Goal: Navigation & Orientation: Find specific page/section

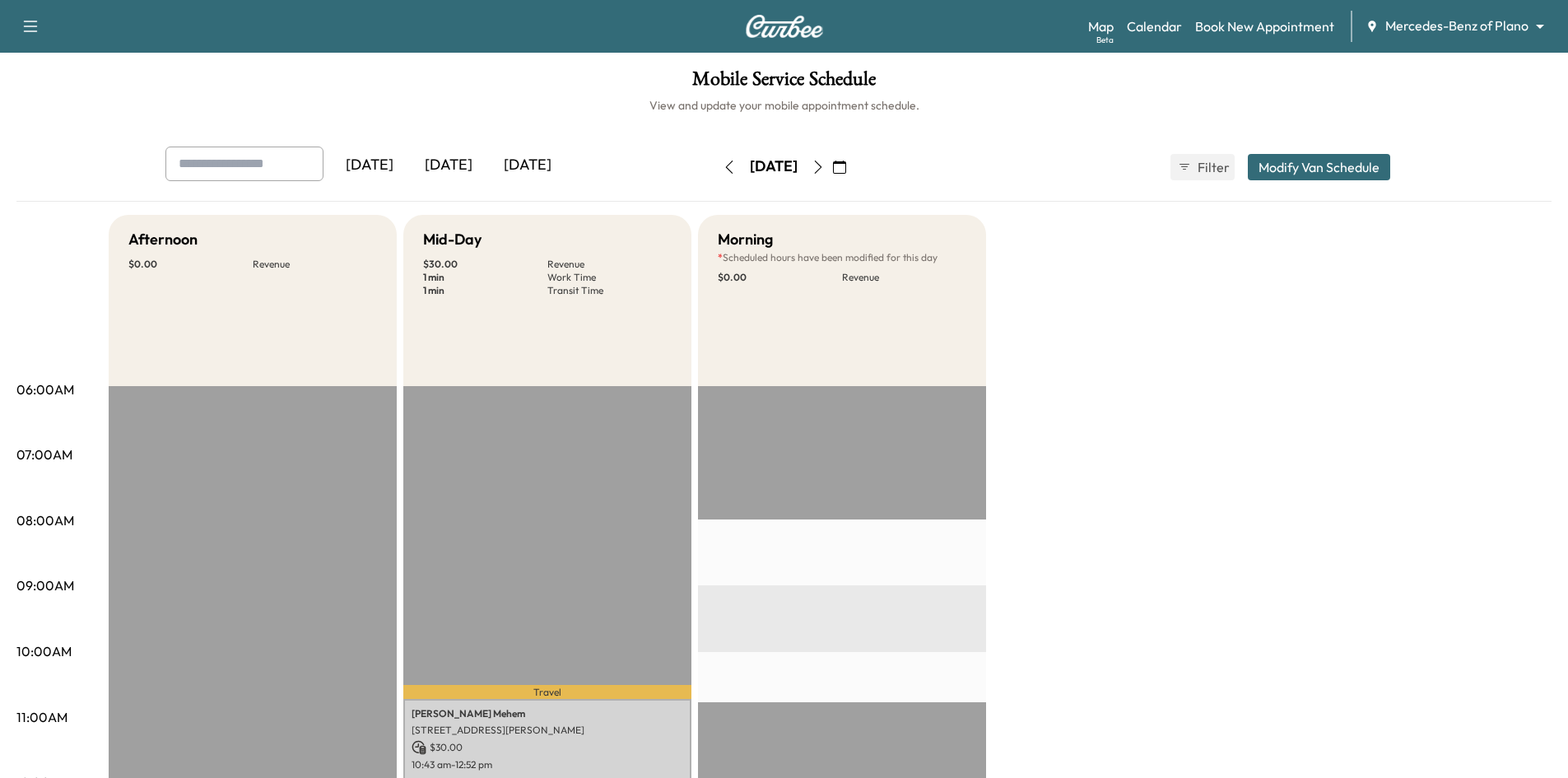
click at [465, 165] on div "[DATE]" at bounding box center [448, 165] width 79 height 38
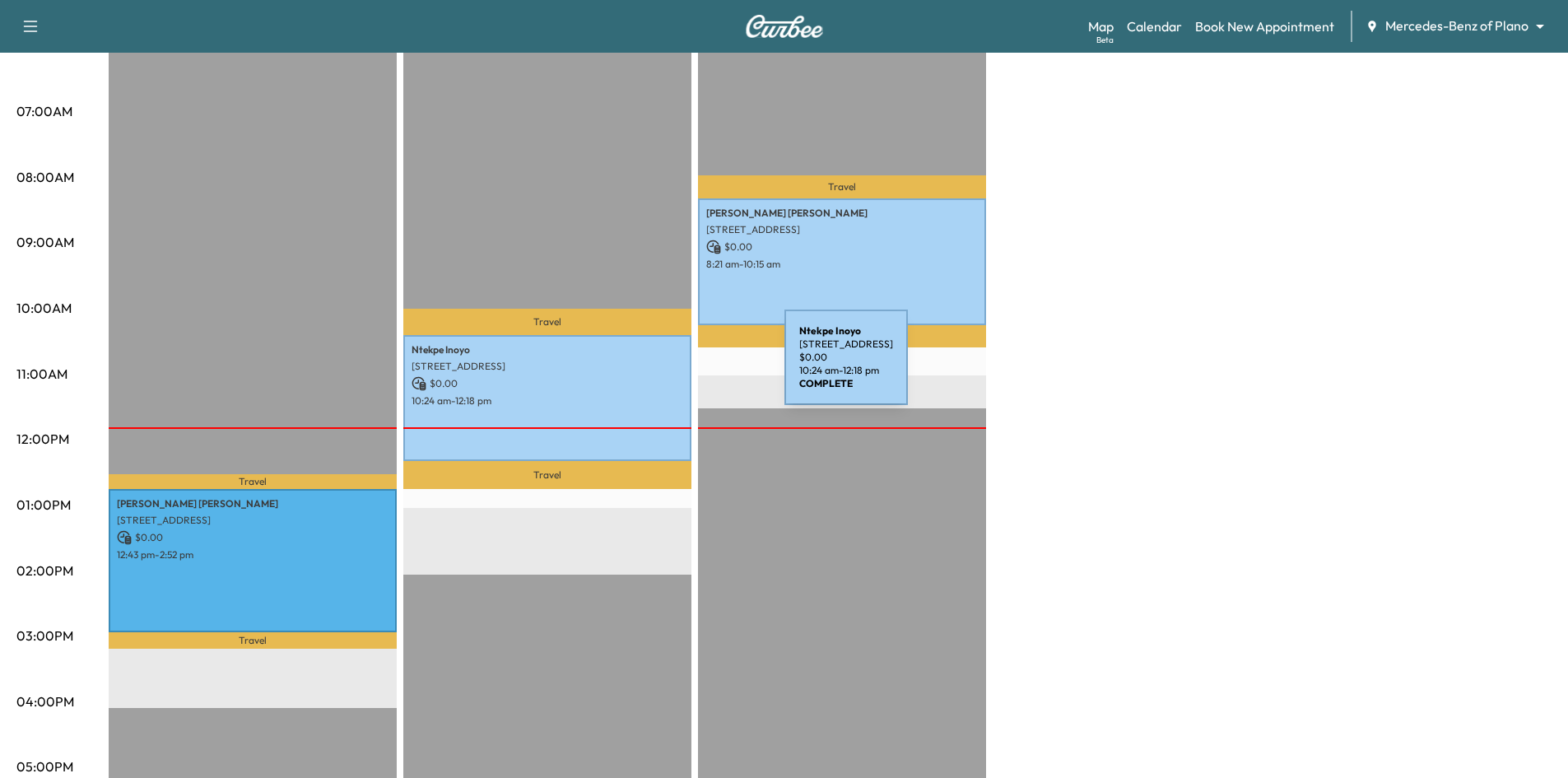
scroll to position [165, 0]
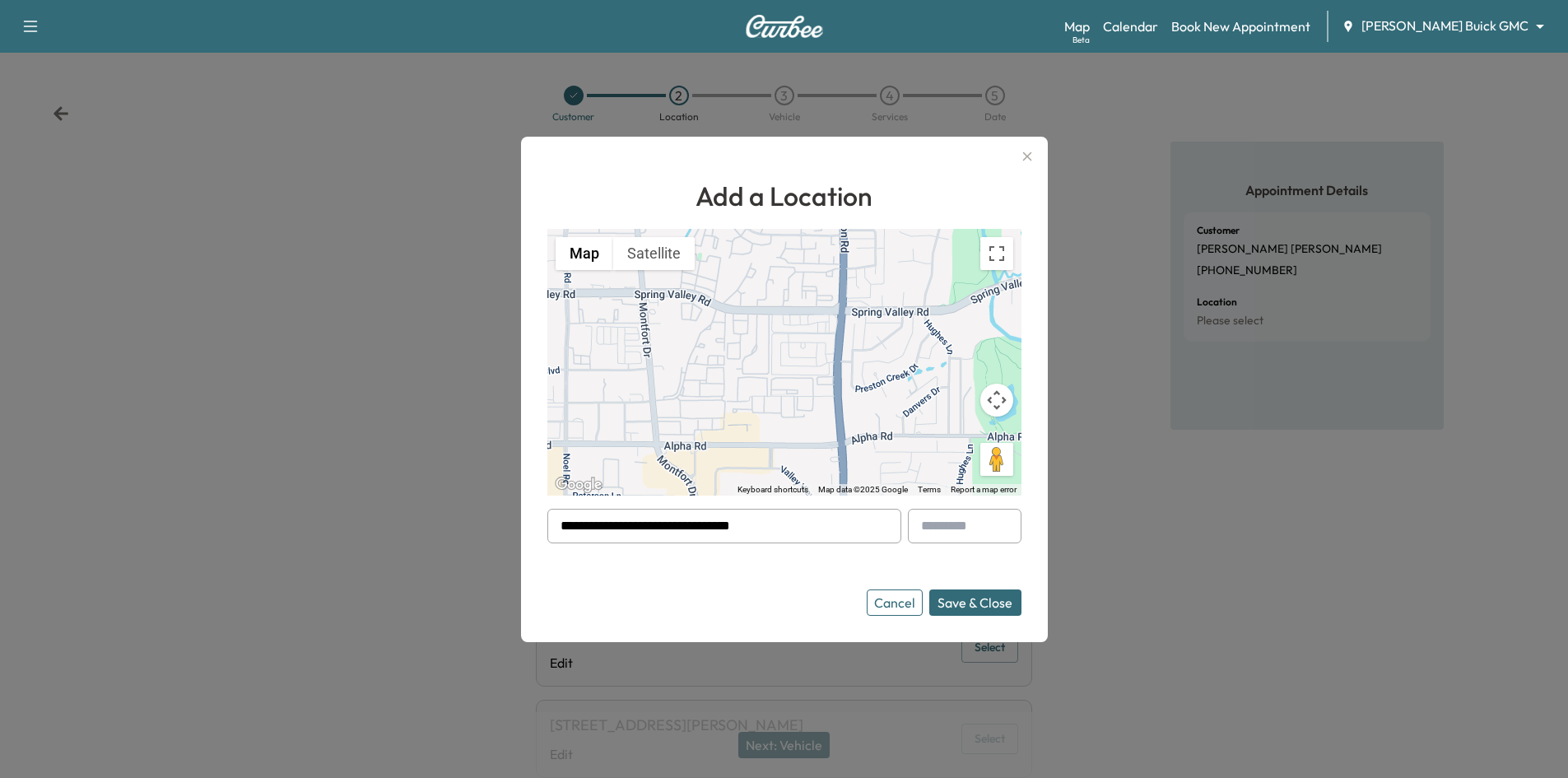
drag, startPoint x: 918, startPoint y: 605, endPoint x: 859, endPoint y: 422, distance: 192.3
click at [918, 604] on button "Cancel" at bounding box center [894, 602] width 56 height 27
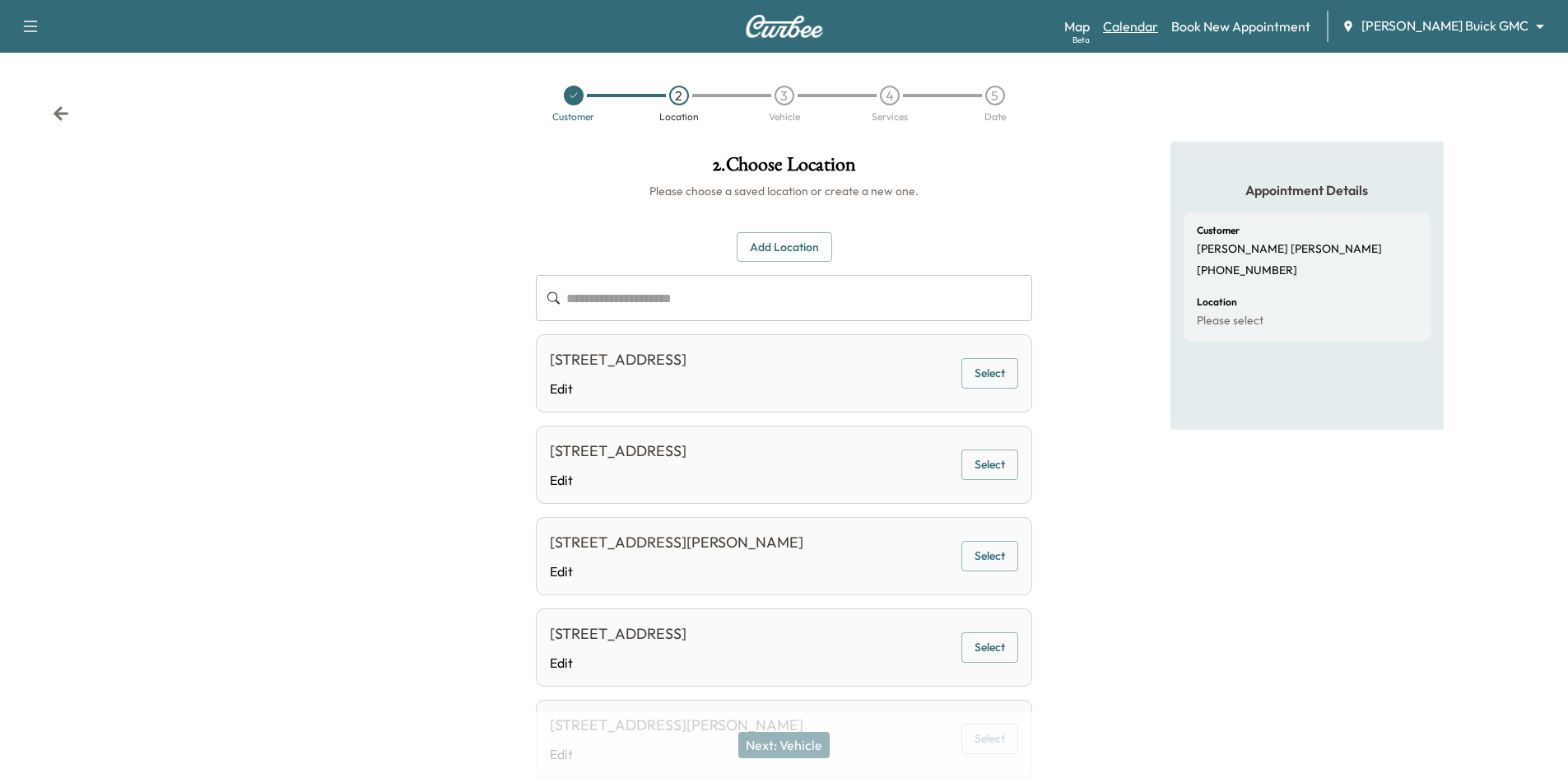
click at [1158, 24] on link "Calendar" at bounding box center [1131, 26] width 55 height 19
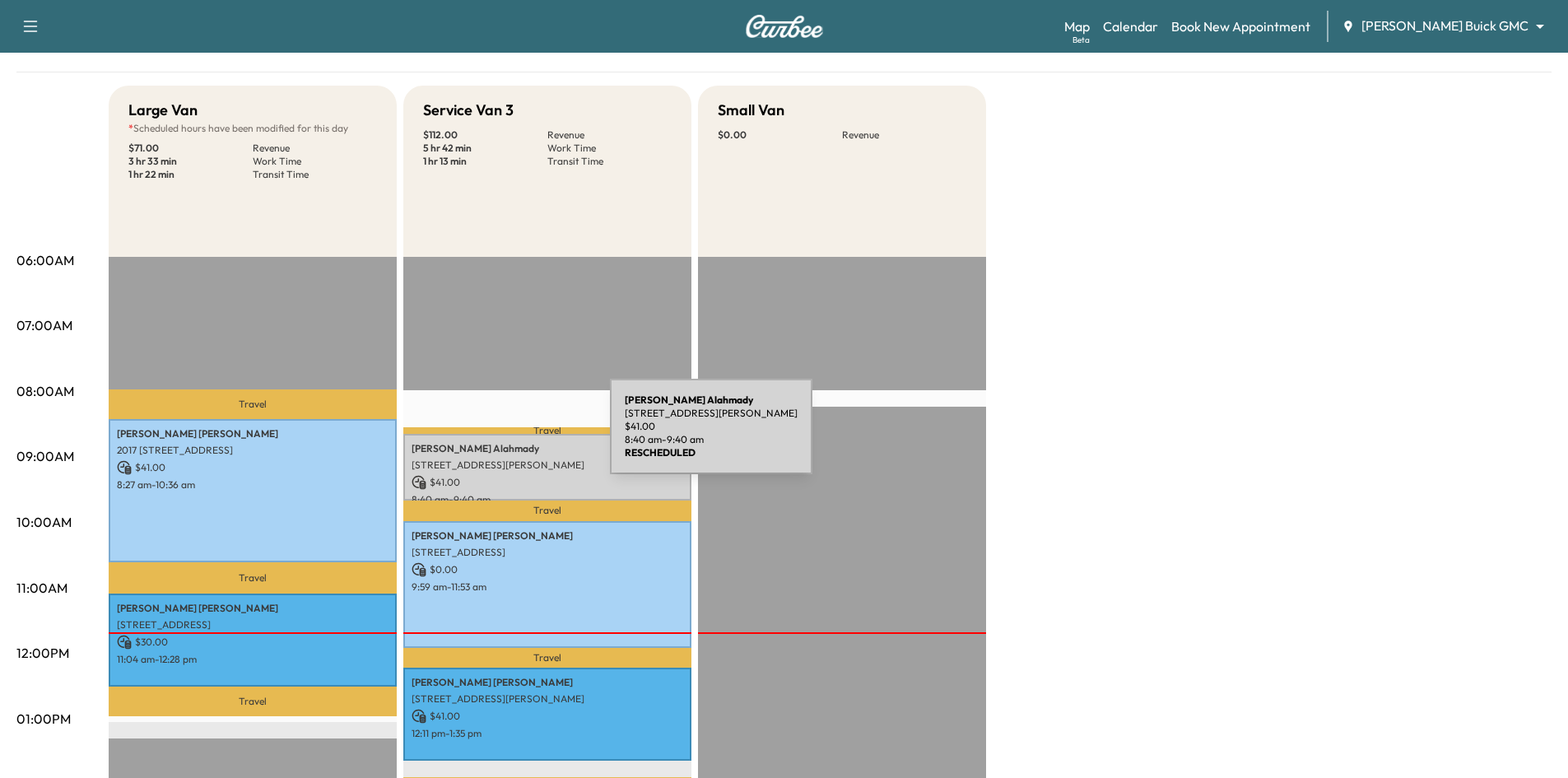
scroll to position [165, 0]
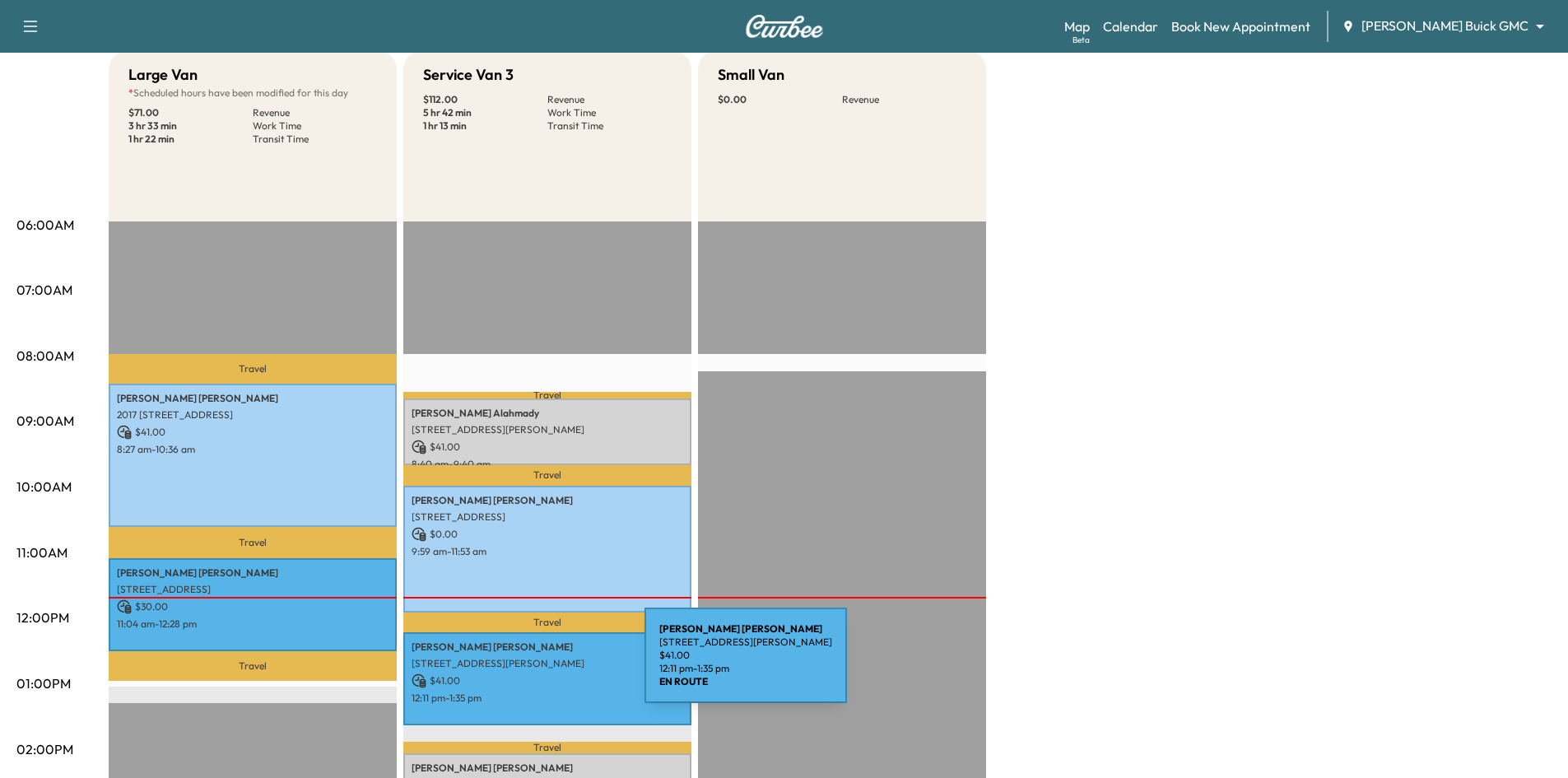
click at [521, 665] on p "[STREET_ADDRESS][PERSON_NAME]" at bounding box center [547, 663] width 272 height 13
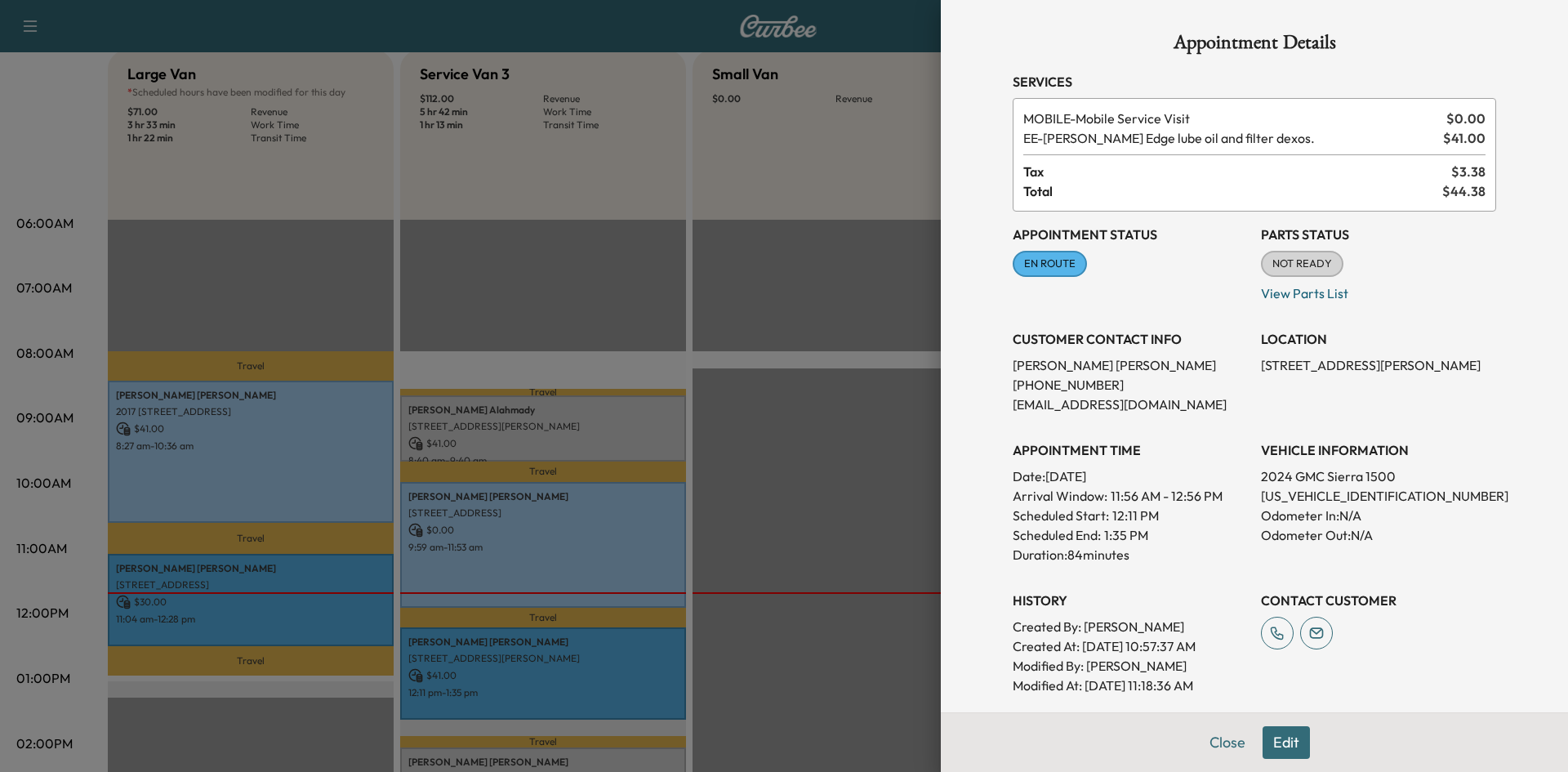
drag, startPoint x: 766, startPoint y: 455, endPoint x: 820, endPoint y: 206, distance: 254.8
click at [769, 449] on div at bounding box center [784, 386] width 1568 height 772
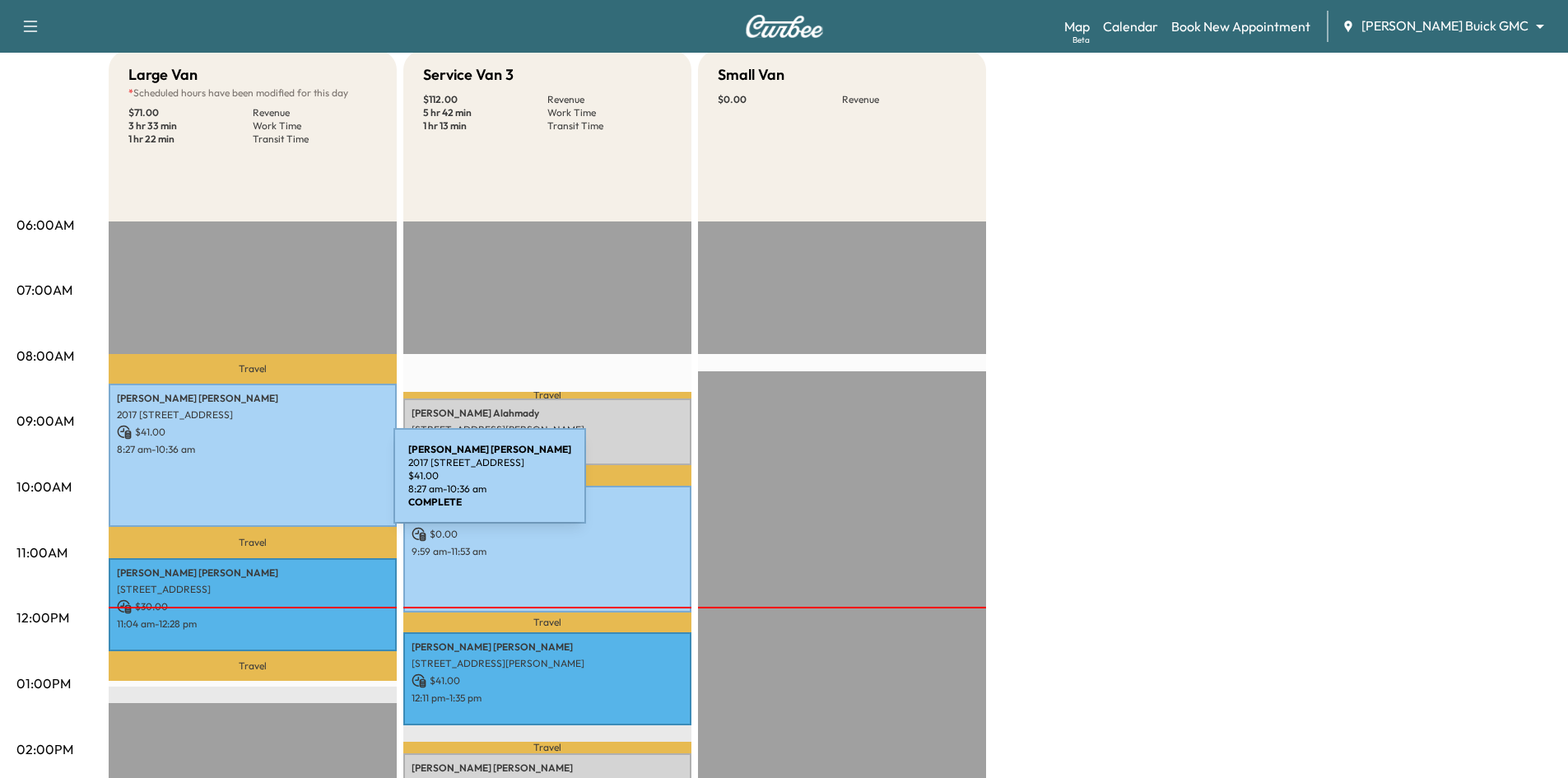
click at [270, 485] on div "[PERSON_NAME] 2017 [STREET_ADDRESS] $ 41.00 8:27 am - 10:36 am" at bounding box center [252, 456] width 288 height 144
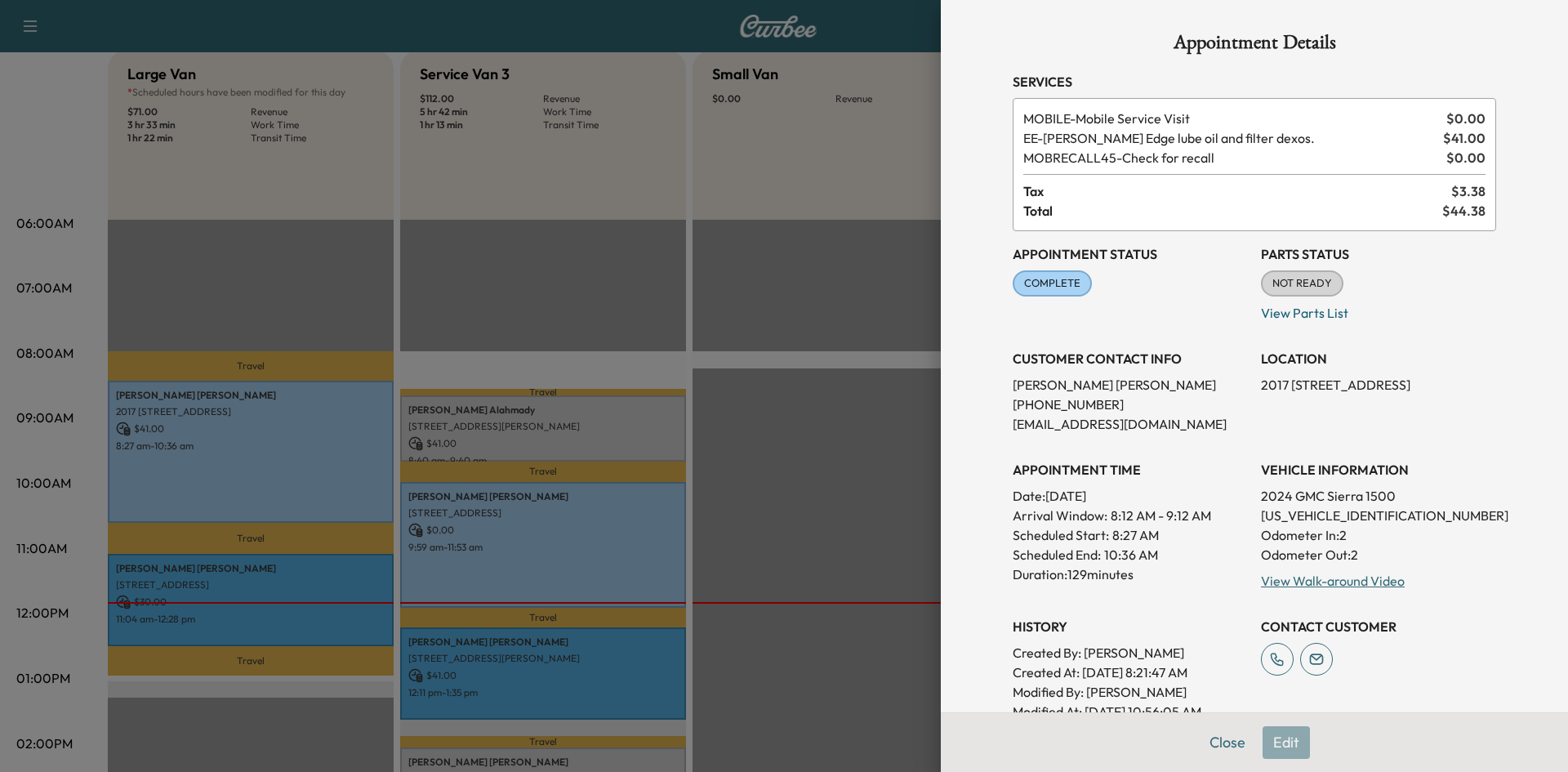
click at [766, 314] on div at bounding box center [784, 386] width 1568 height 772
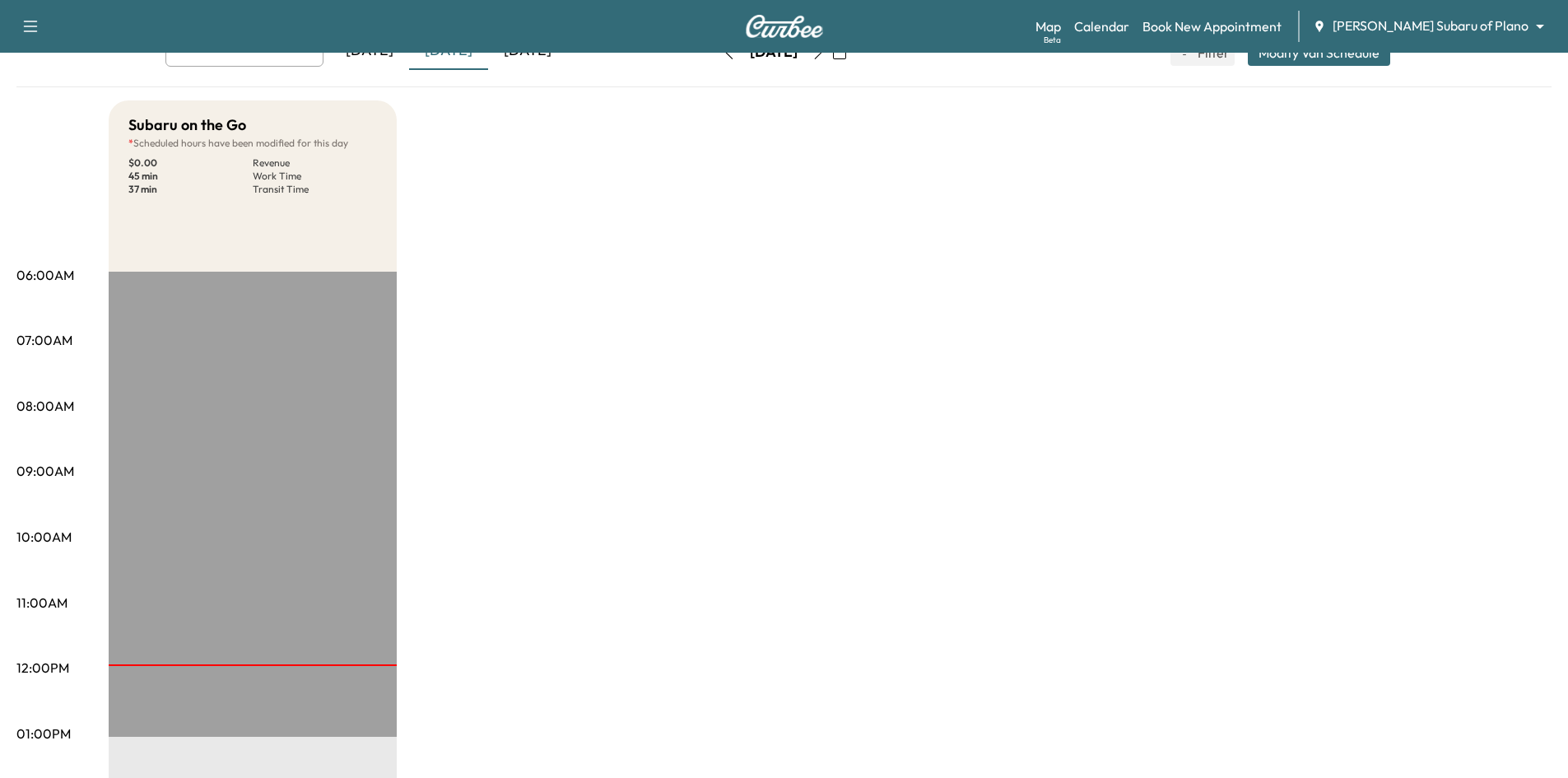
scroll to position [247, 0]
